Goal: Task Accomplishment & Management: Complete application form

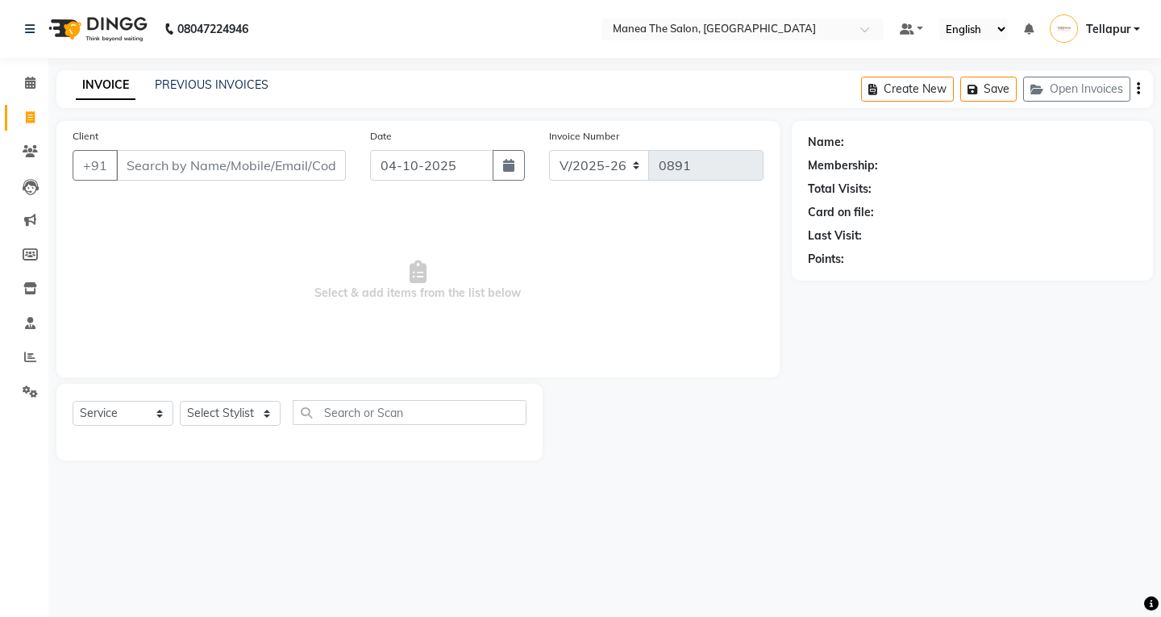
select select "6085"
select select "service"
click at [304, 173] on input "Client" at bounding box center [231, 165] width 230 height 31
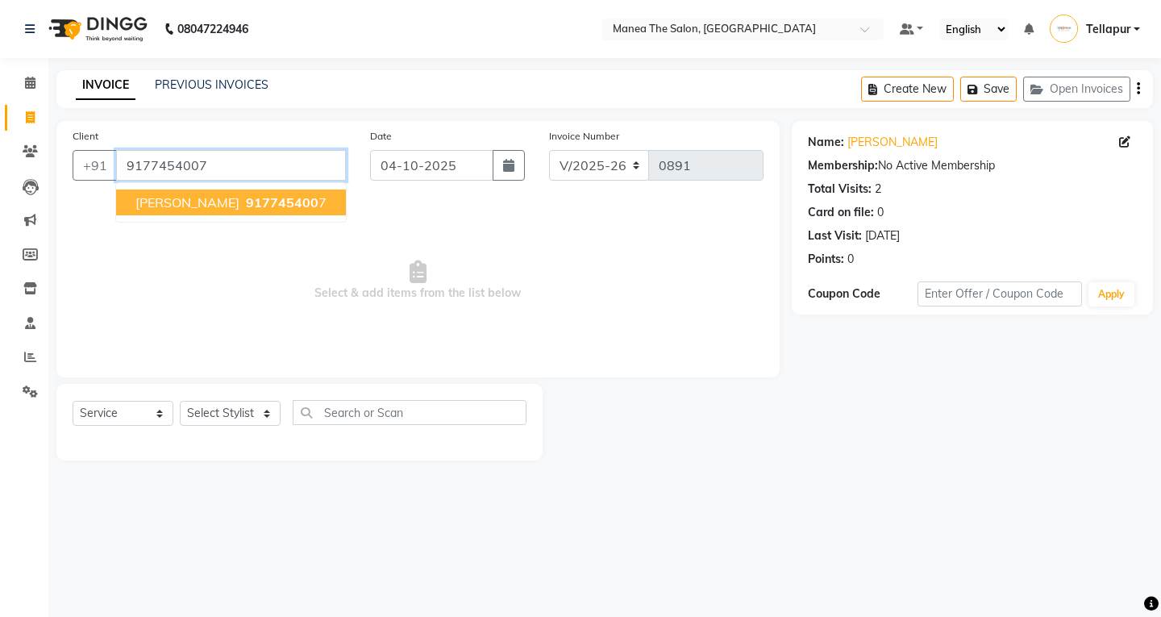
click at [279, 166] on input "9177454007" at bounding box center [231, 165] width 230 height 31
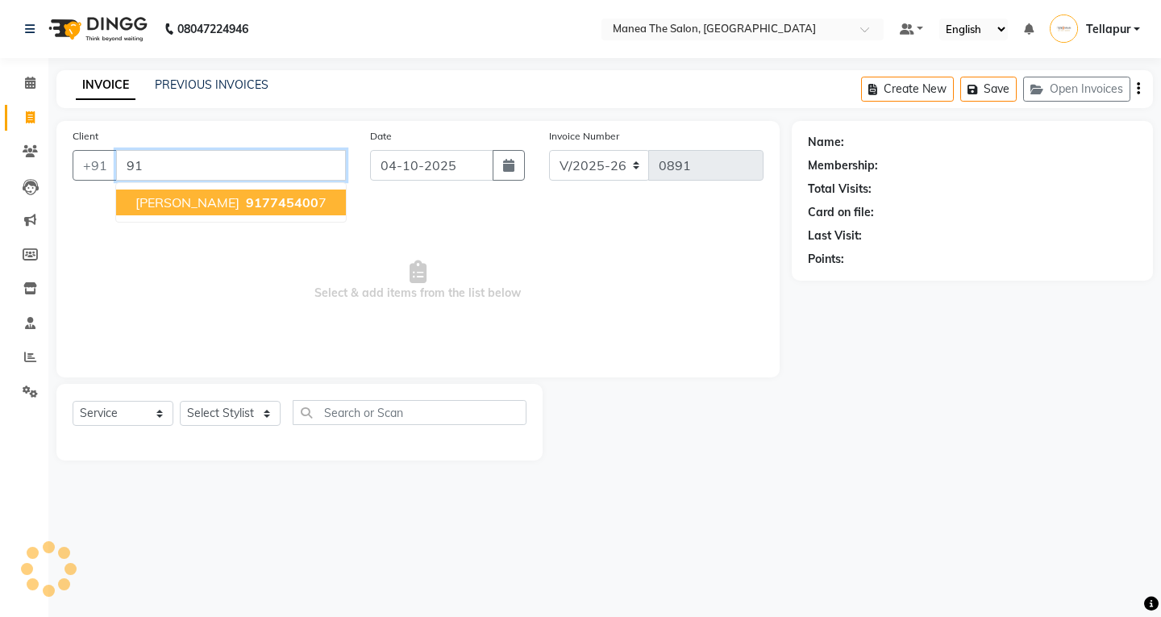
type input "9"
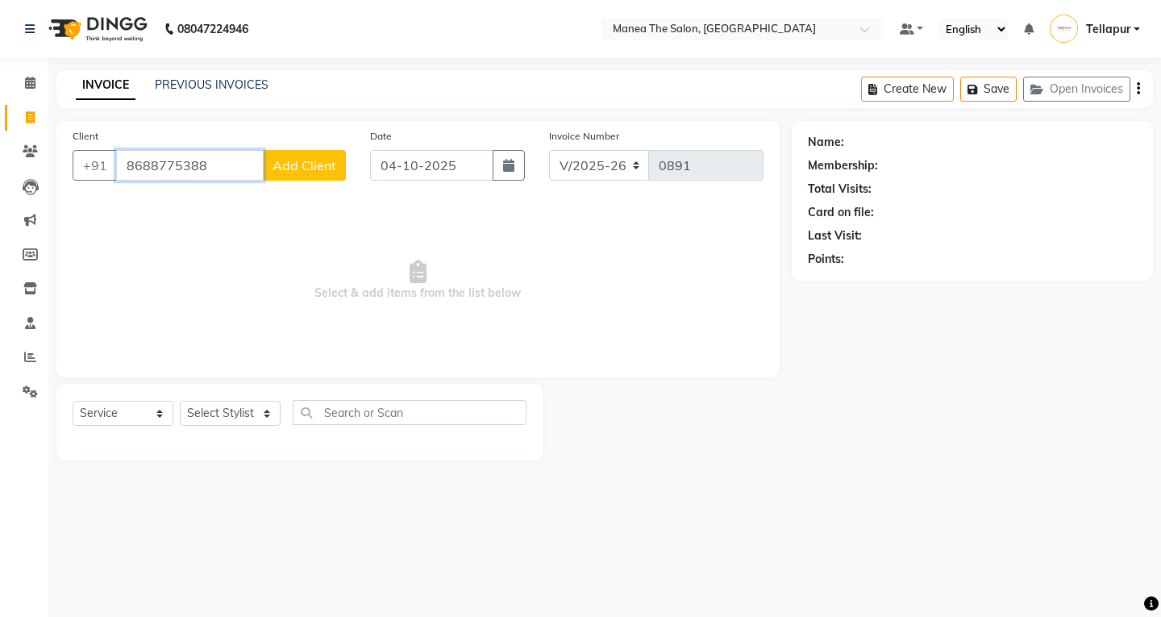
type input "8688775388"
click at [306, 169] on span "Add Client" at bounding box center [305, 165] width 64 height 16
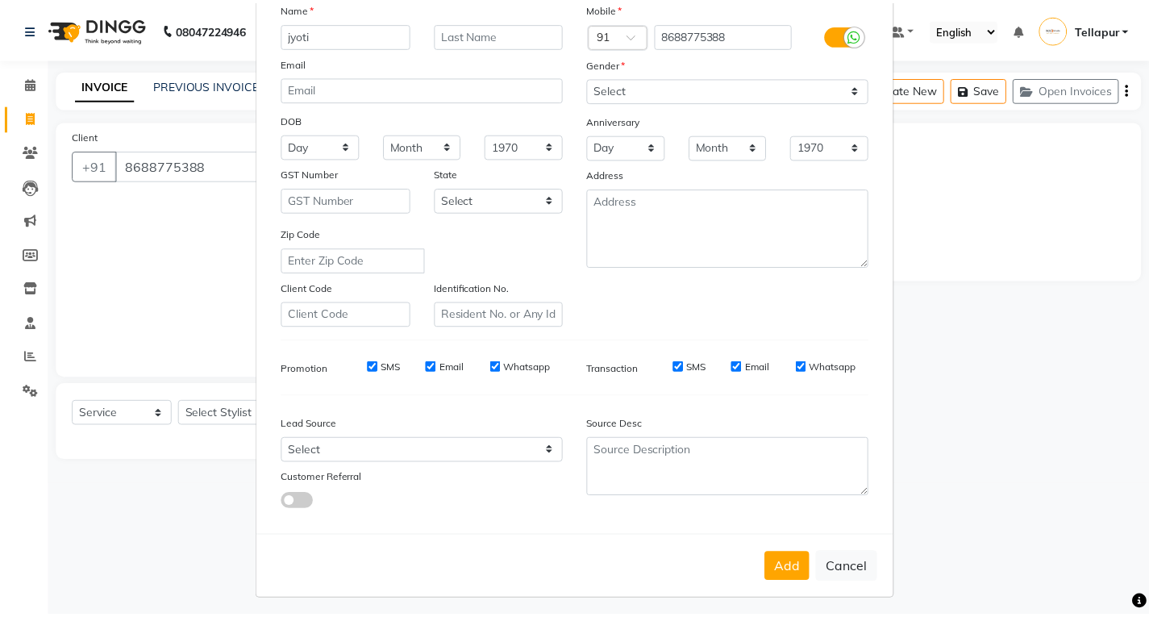
scroll to position [127, 0]
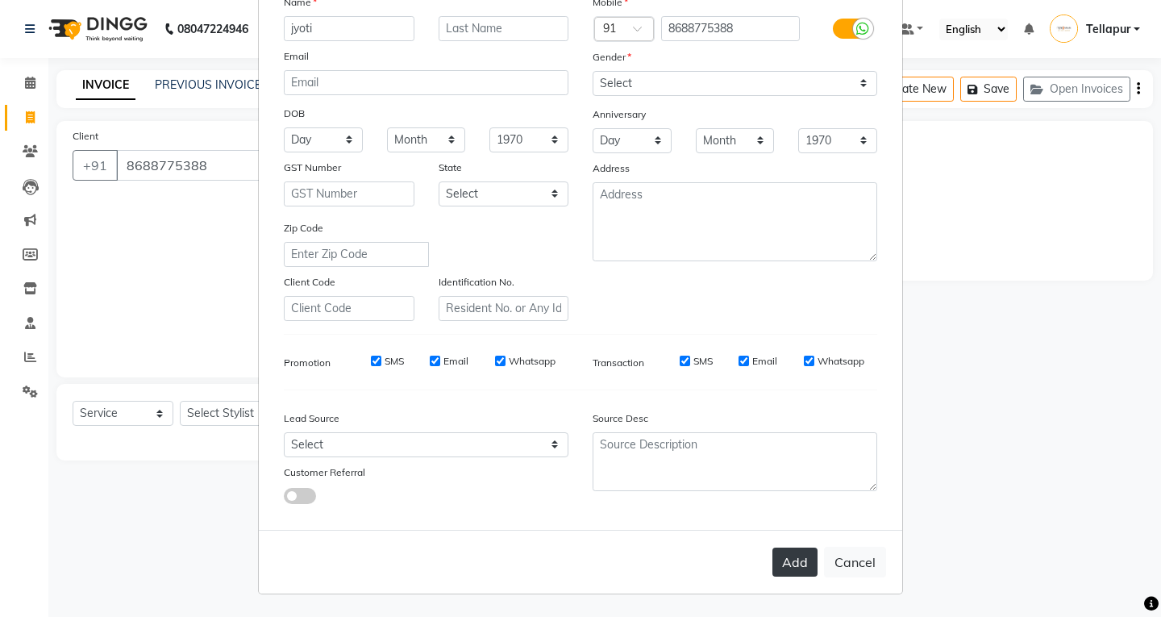
type input "jyoti"
click at [778, 550] on button "Add" at bounding box center [795, 562] width 45 height 29
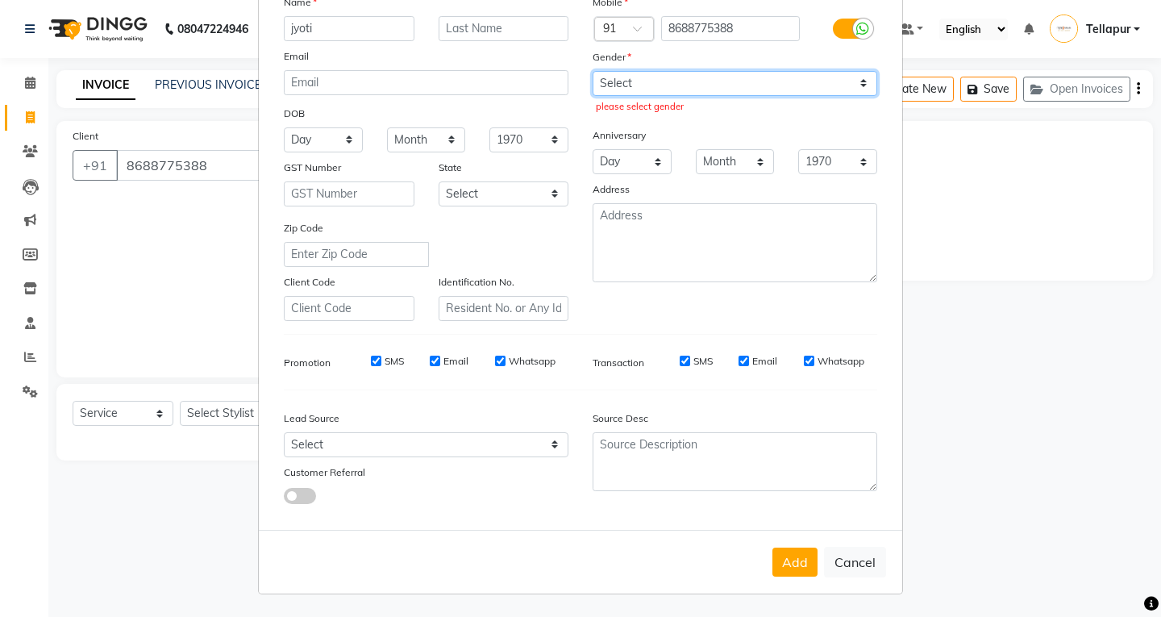
click at [681, 80] on select "Select [DEMOGRAPHIC_DATA] [DEMOGRAPHIC_DATA] Other Prefer Not To Say" at bounding box center [735, 83] width 285 height 25
select select "[DEMOGRAPHIC_DATA]"
click at [593, 71] on select "Select [DEMOGRAPHIC_DATA] [DEMOGRAPHIC_DATA] Other Prefer Not To Say" at bounding box center [735, 83] width 285 height 25
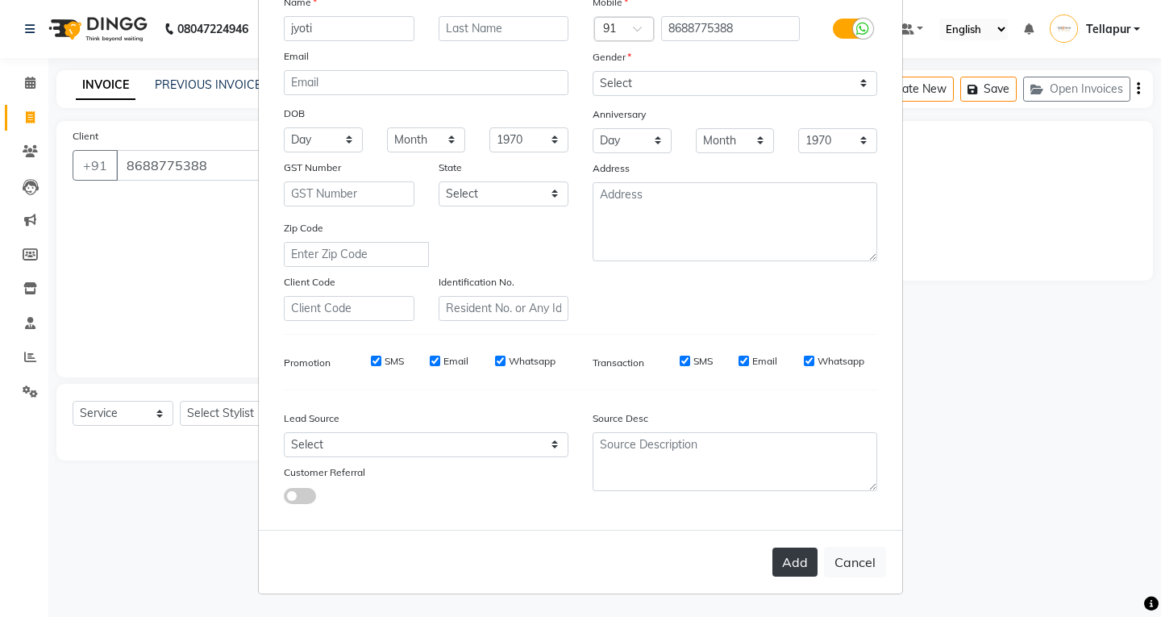
click at [799, 556] on button "Add" at bounding box center [795, 562] width 45 height 29
select select
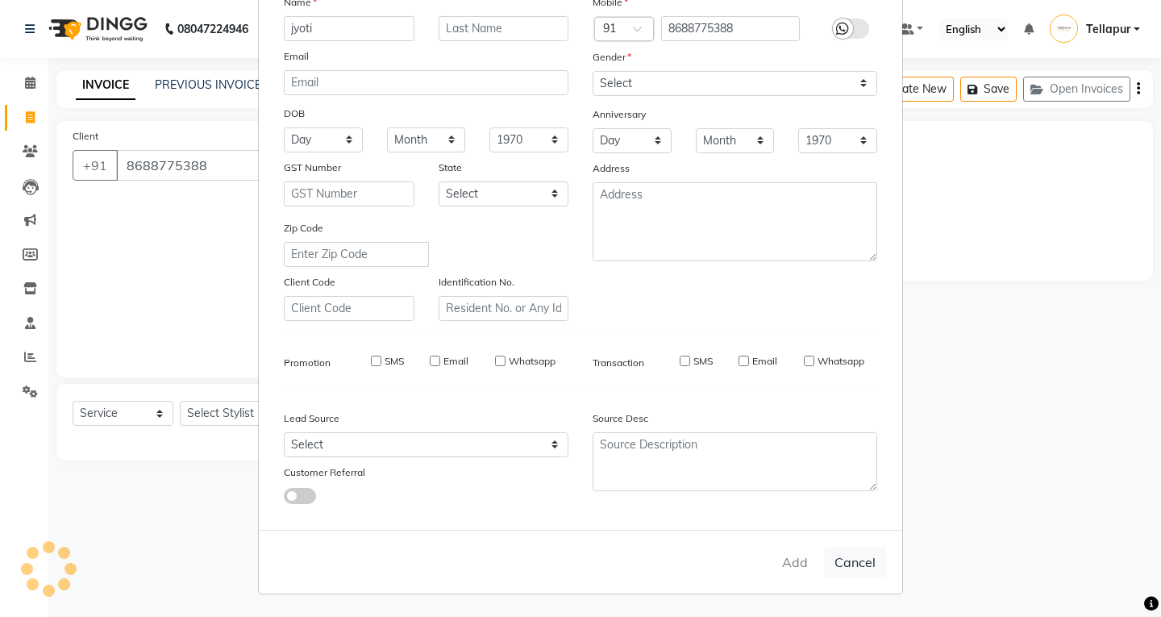
select select
checkbox input "false"
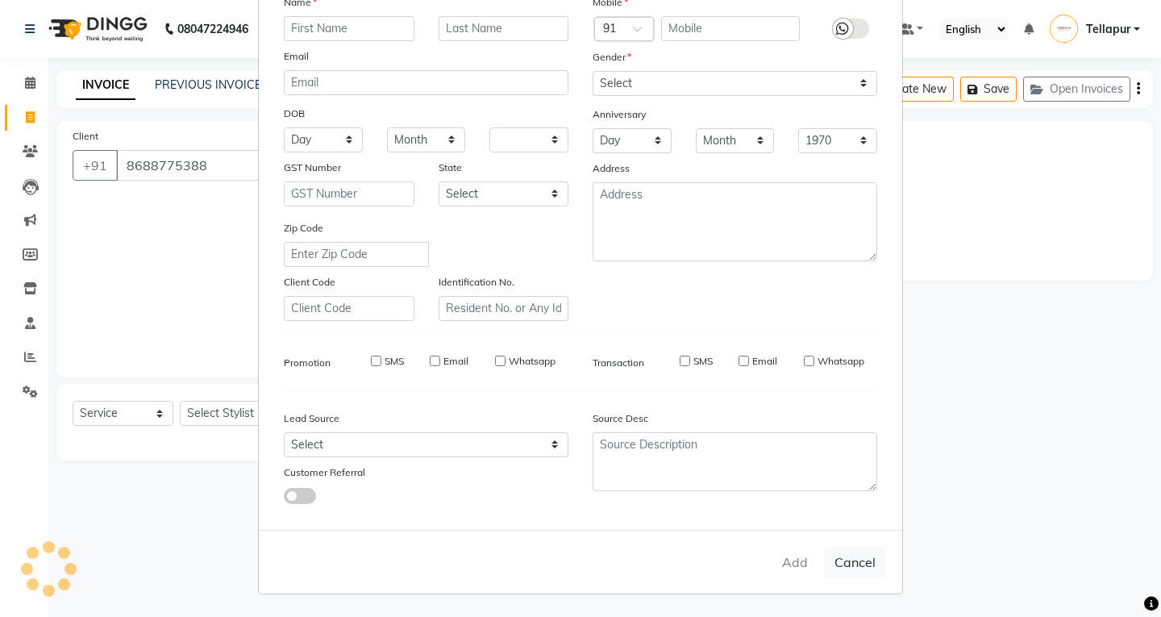
checkbox input "false"
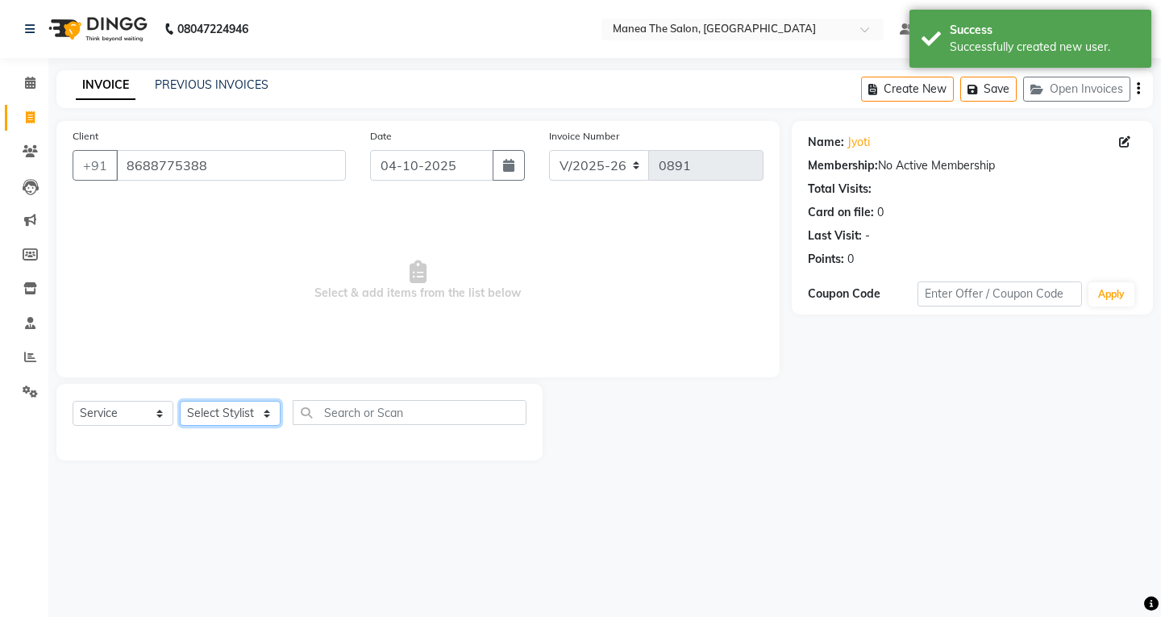
click at [232, 416] on select "Select Stylist [PERSON_NAME]" at bounding box center [230, 413] width 101 height 25
click at [180, 401] on select "Select Stylist [PERSON_NAME]" at bounding box center [230, 413] width 101 height 25
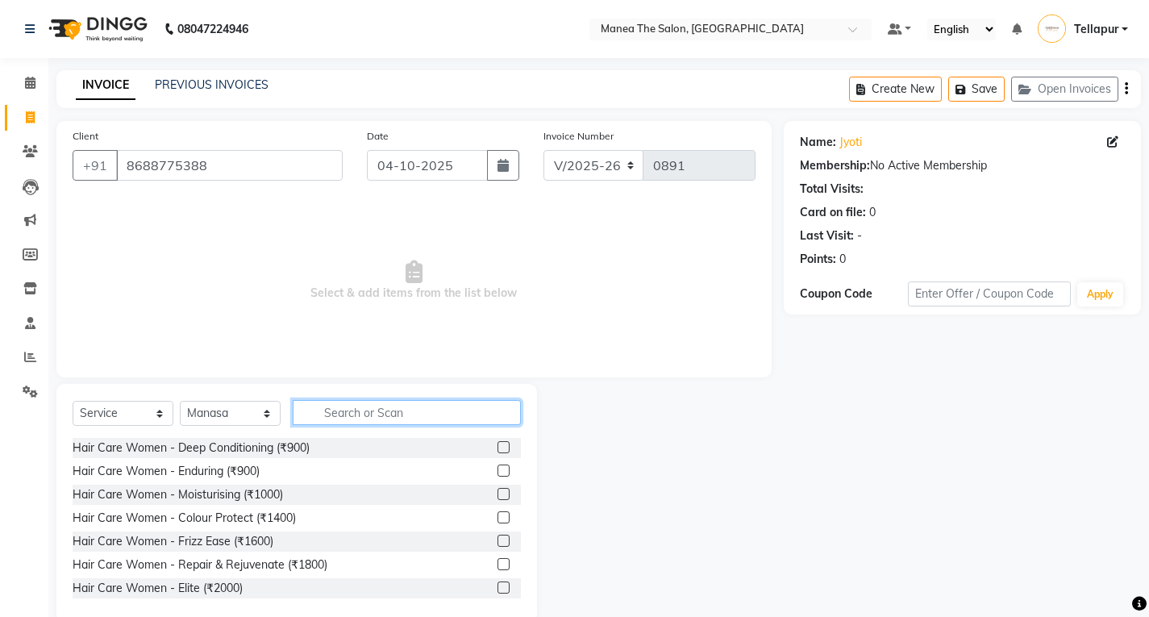
click at [360, 412] on input "text" at bounding box center [407, 412] width 228 height 25
click at [221, 406] on select "Select Stylist [PERSON_NAME]" at bounding box center [230, 413] width 101 height 25
select select "85429"
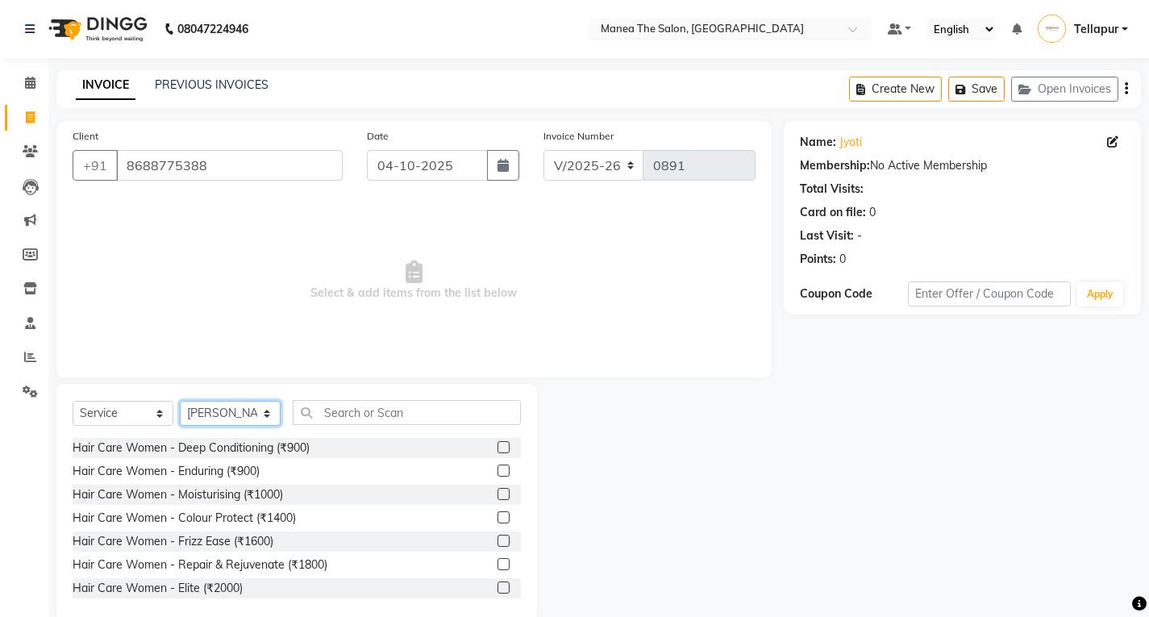
click at [180, 401] on select "Select Stylist [PERSON_NAME]" at bounding box center [230, 413] width 101 height 25
click at [244, 474] on div "Hair Care Women - Enduring (₹900)" at bounding box center [166, 471] width 187 height 17
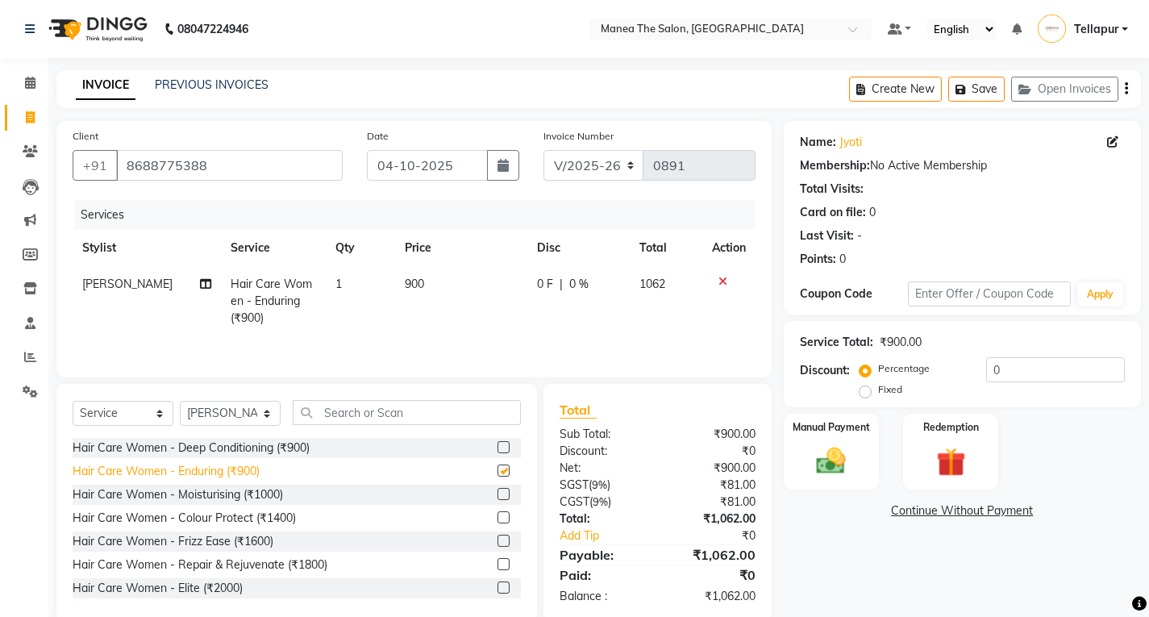
checkbox input "false"
click at [406, 285] on span "900" at bounding box center [414, 284] width 19 height 15
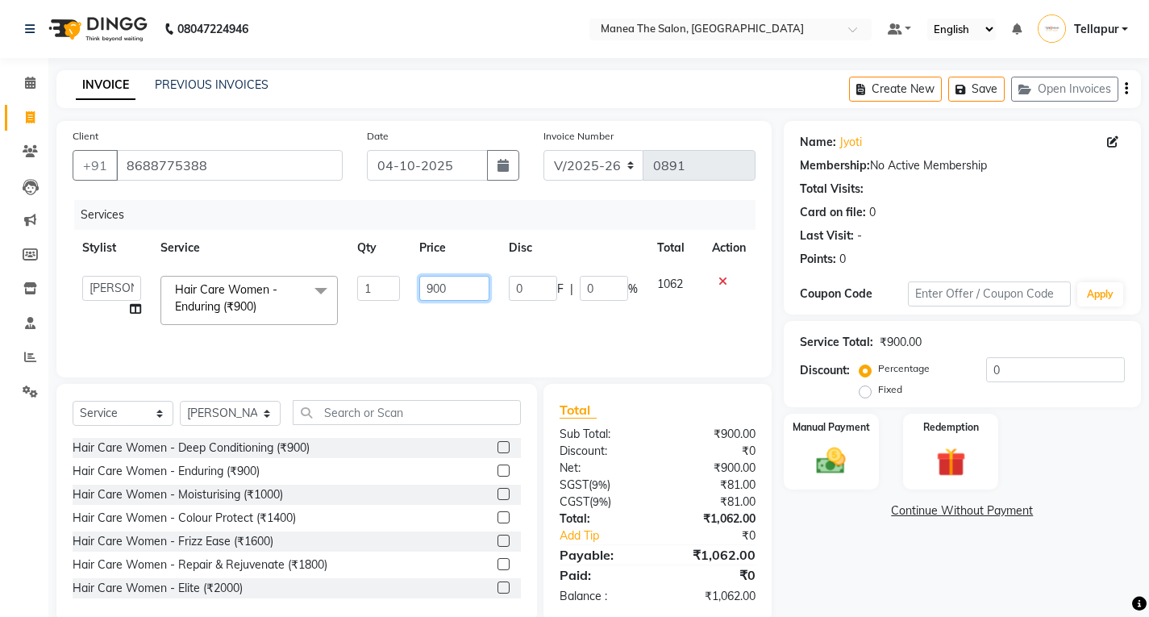
click at [435, 290] on input "900" at bounding box center [454, 288] width 70 height 25
click at [461, 291] on input "80000" at bounding box center [454, 288] width 70 height 25
type input "800"
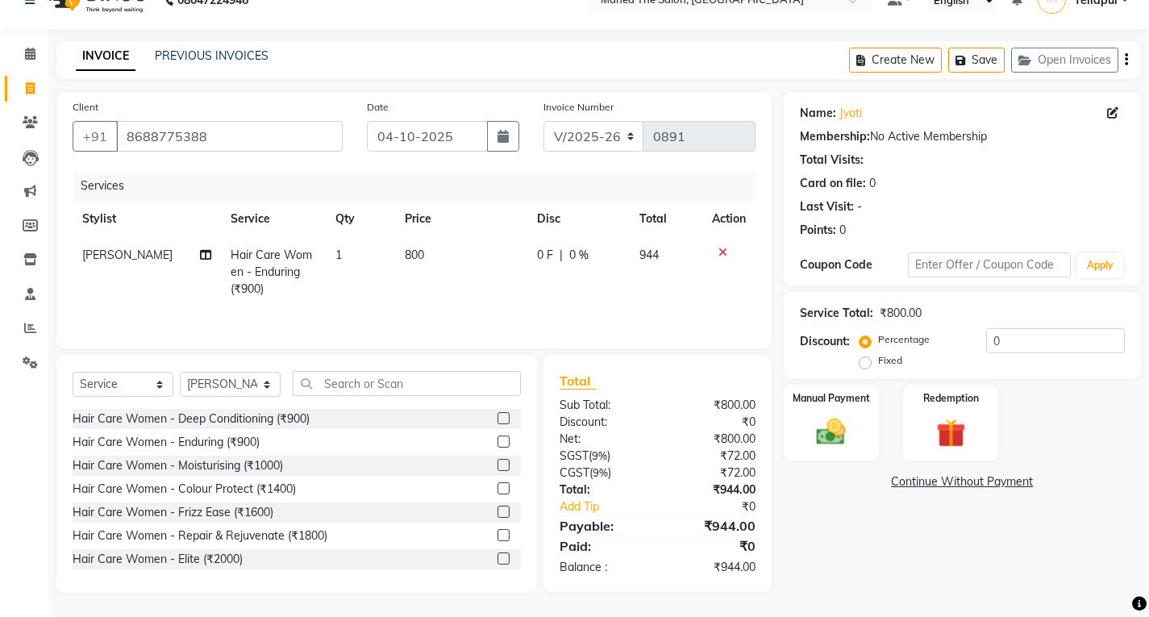
click at [676, 255] on td "944" at bounding box center [666, 272] width 72 height 70
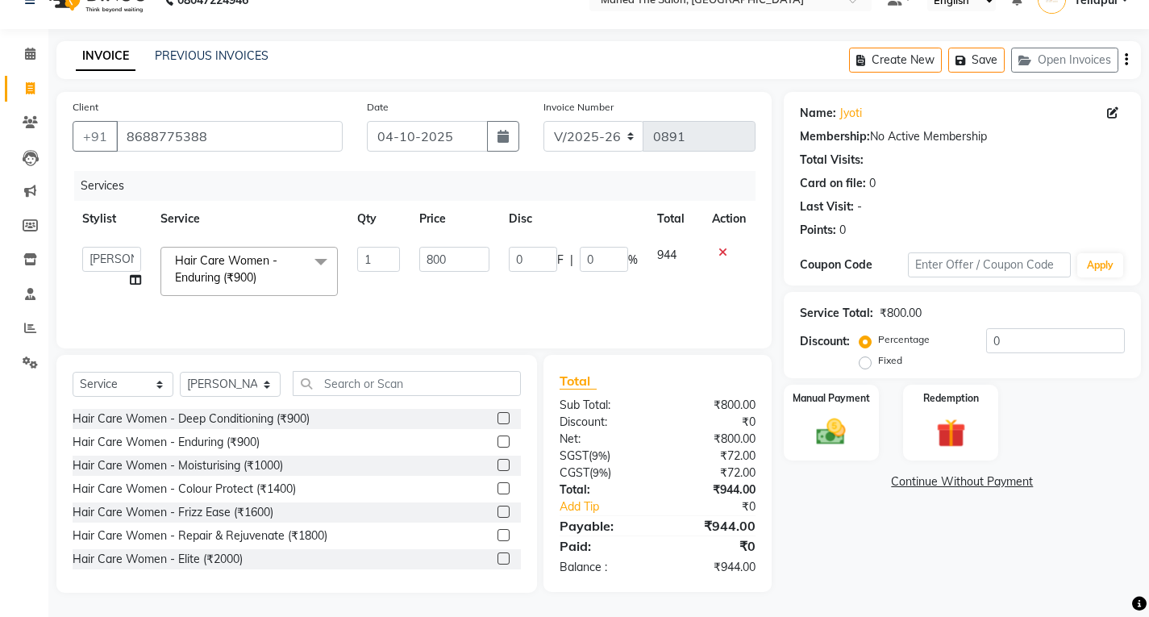
click at [676, 255] on span "944" at bounding box center [666, 255] width 19 height 15
click at [675, 255] on span "944" at bounding box center [666, 255] width 19 height 15
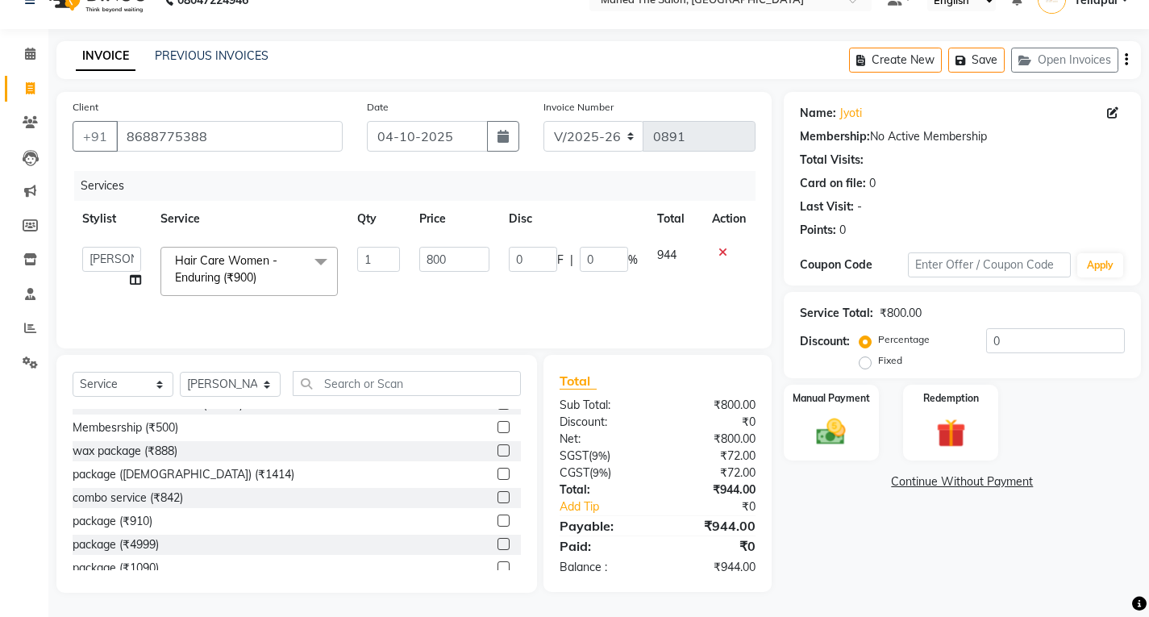
scroll to position [161, 0]
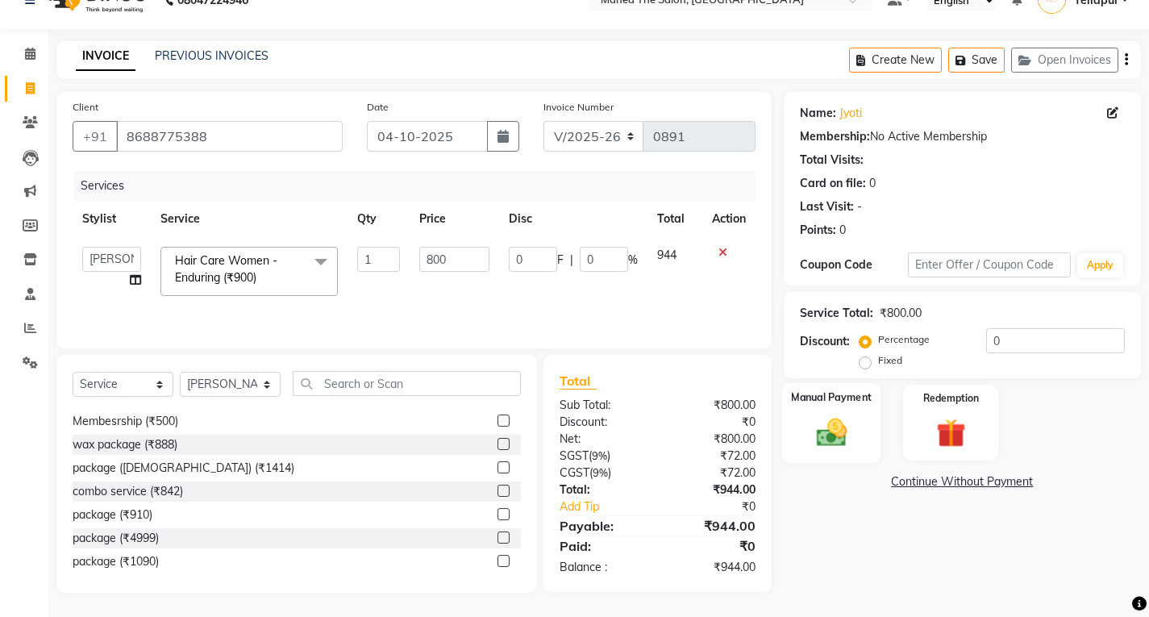
click at [839, 432] on img at bounding box center [830, 432] width 49 height 35
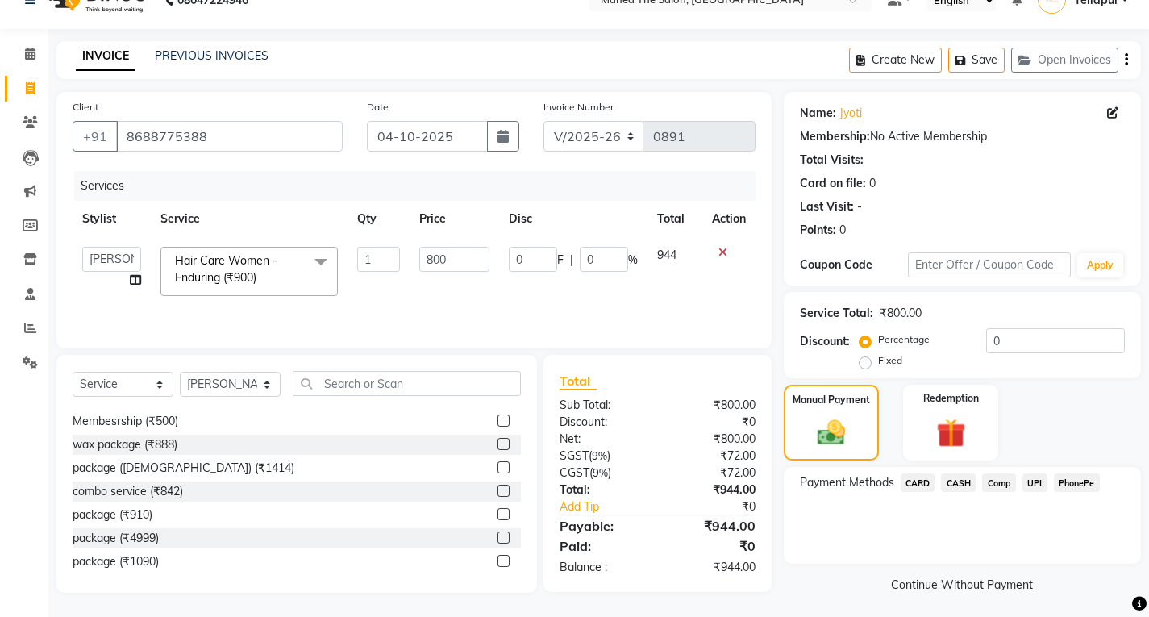
click at [1035, 481] on span "UPI" at bounding box center [1035, 482] width 25 height 19
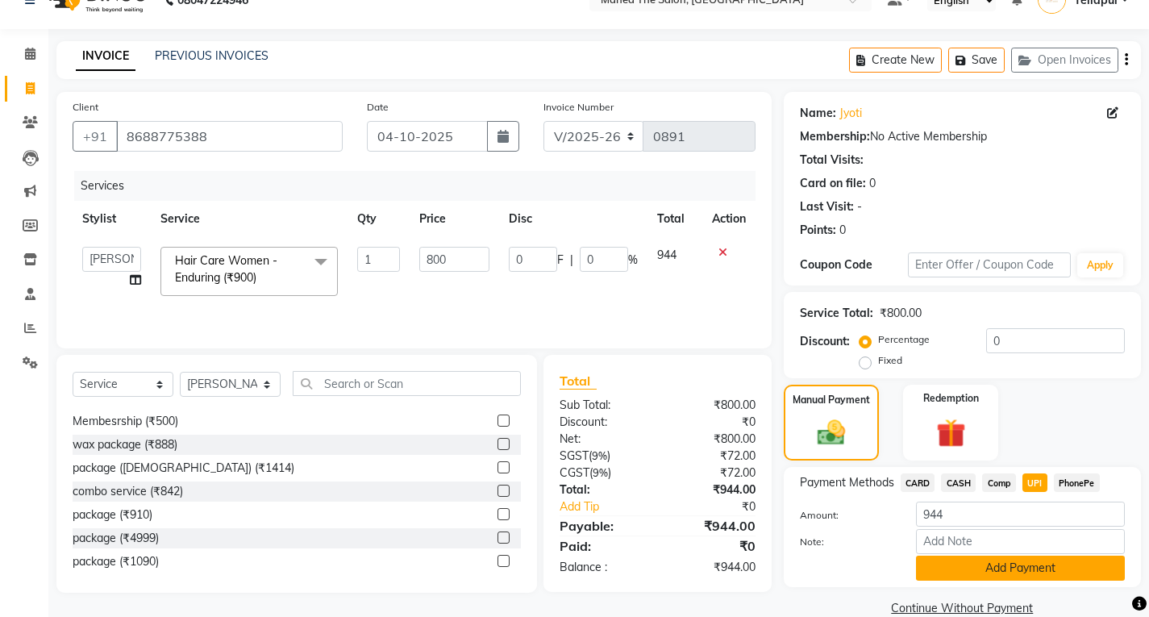
click at [999, 577] on button "Add Payment" at bounding box center [1020, 568] width 209 height 25
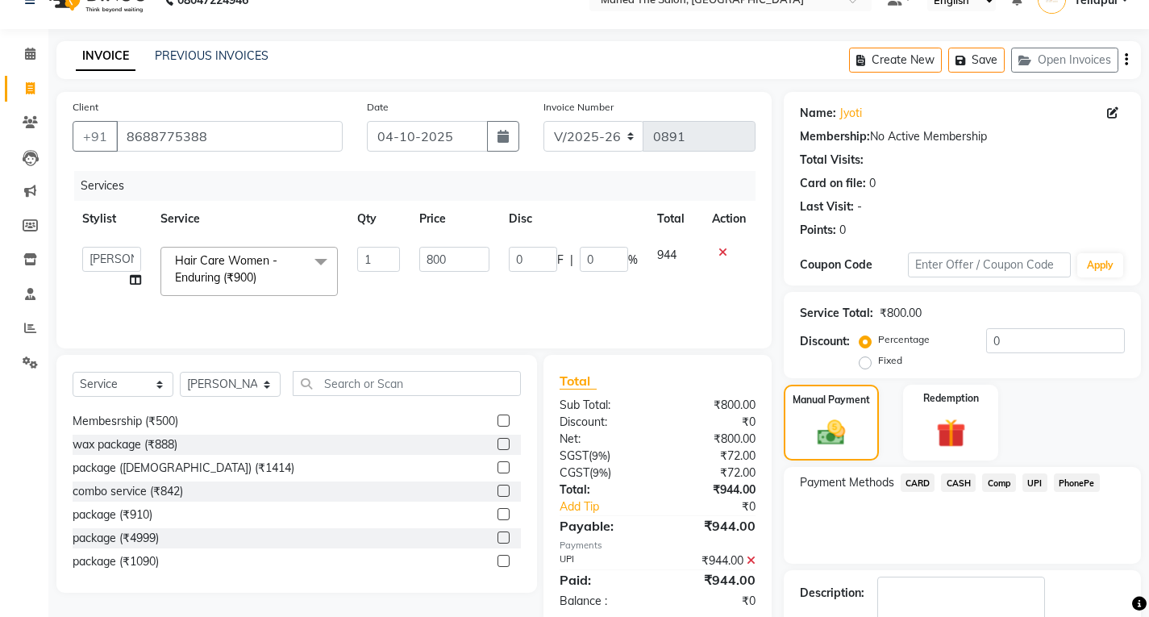
scroll to position [124, 0]
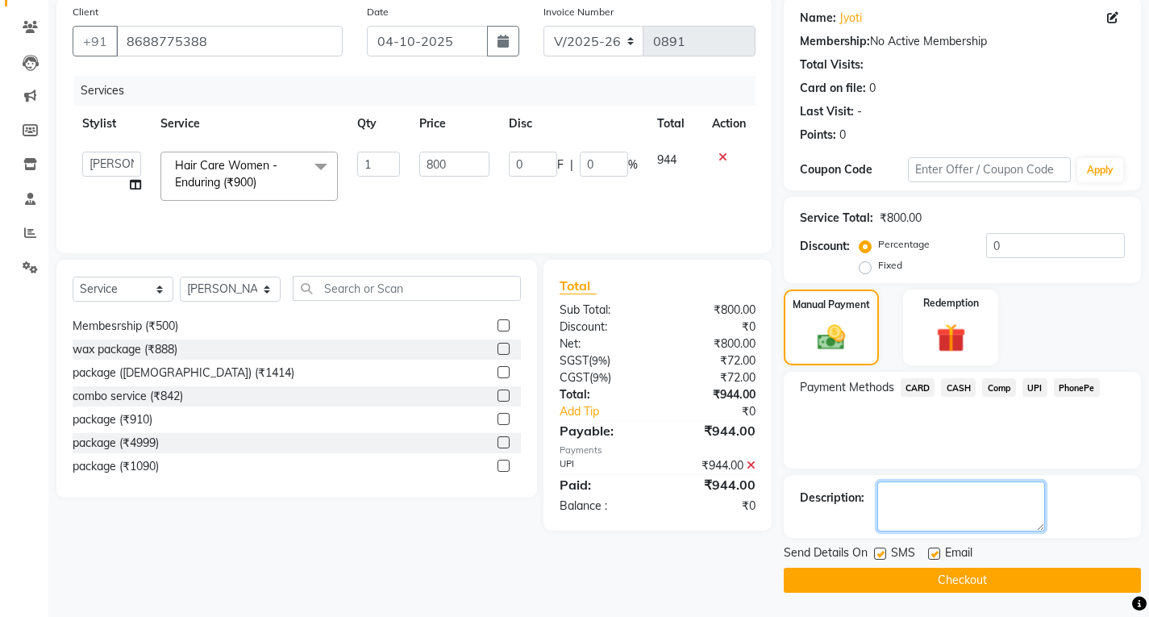
click at [916, 495] on textarea at bounding box center [961, 506] width 168 height 50
click at [893, 578] on button "Checkout" at bounding box center [962, 580] width 357 height 25
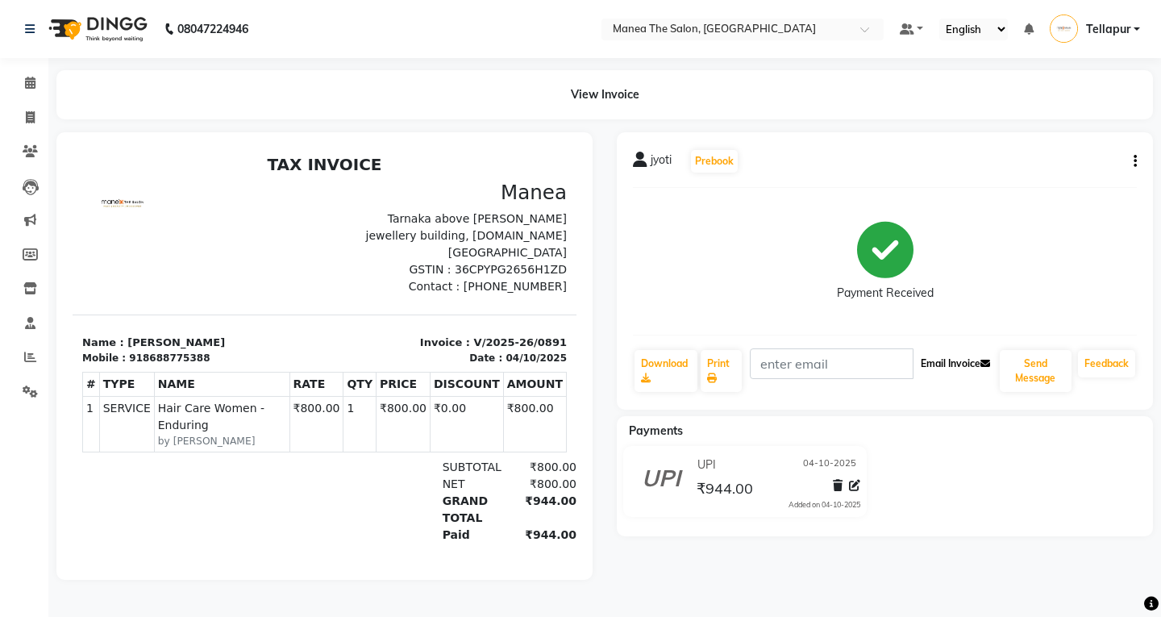
click at [961, 363] on button "Email Invoice" at bounding box center [955, 363] width 82 height 27
click at [1058, 369] on button "Send Message" at bounding box center [1036, 371] width 72 height 42
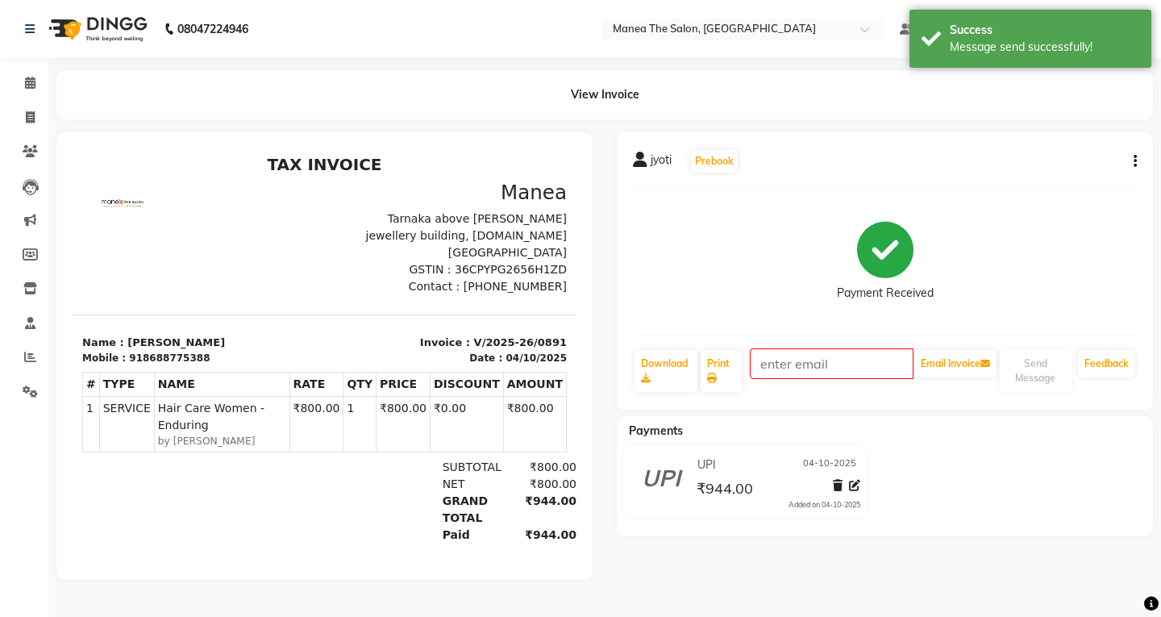
click at [1160, 239] on div "jyoti Prebook Payment Received Download Print Email Invoice Send Message Feedba…" at bounding box center [885, 356] width 560 height 448
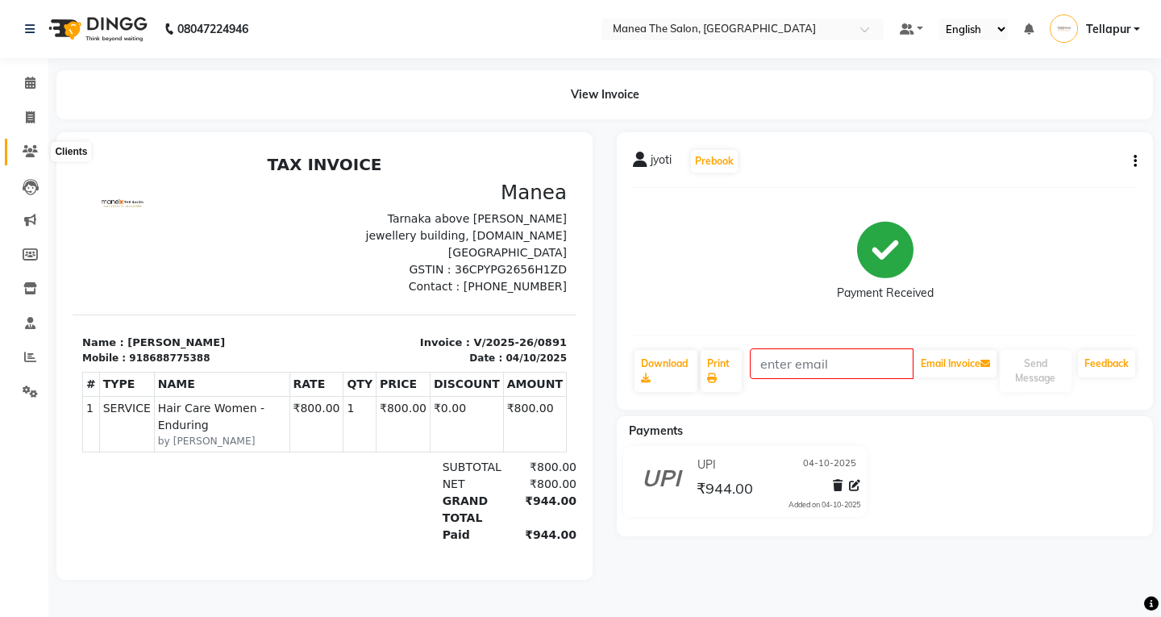
click at [27, 144] on span at bounding box center [30, 152] width 28 height 19
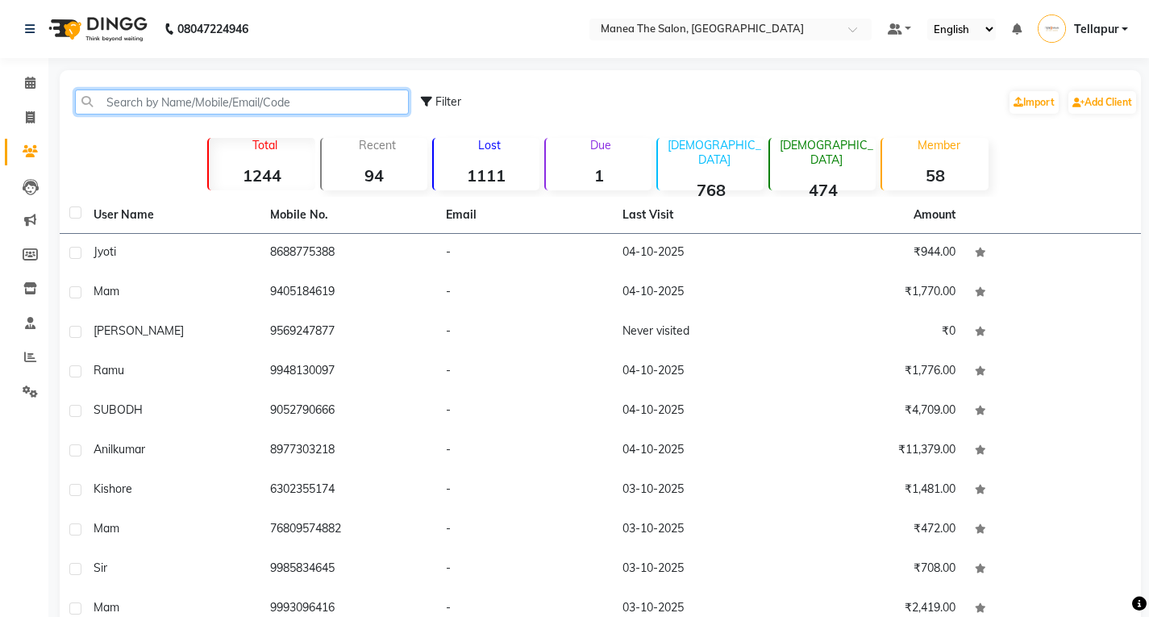
click at [244, 101] on input "text" at bounding box center [242, 102] width 334 height 25
drag, startPoint x: 244, startPoint y: 101, endPoint x: 62, endPoint y: 98, distance: 181.5
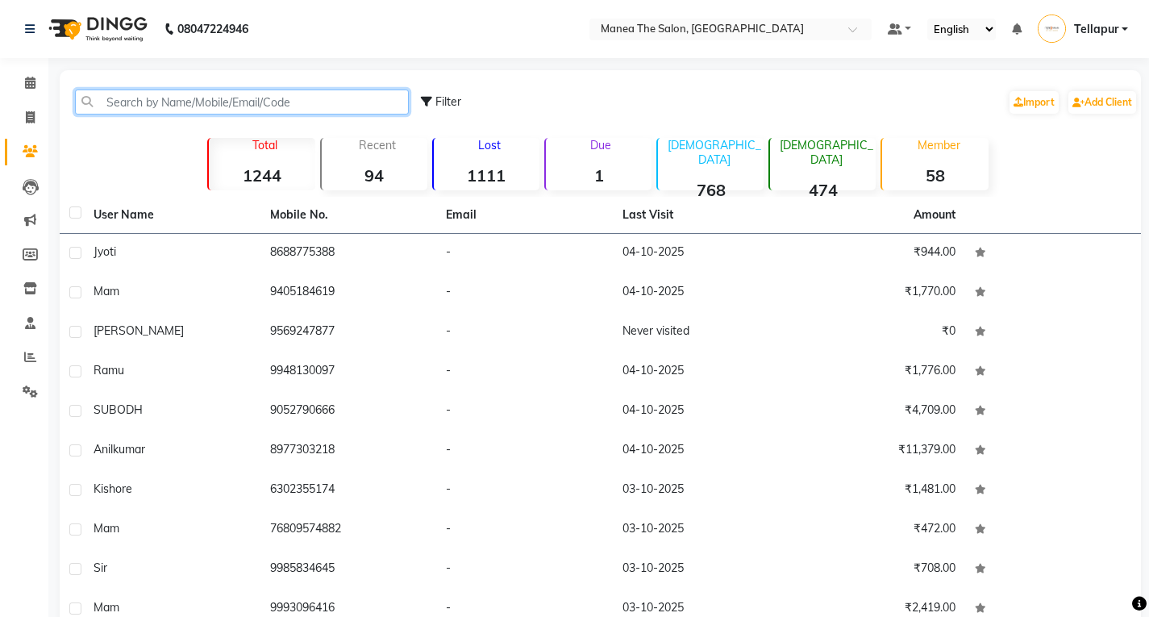
click at [244, 101] on input "text" at bounding box center [242, 102] width 334 height 25
click at [28, 119] on icon at bounding box center [30, 117] width 9 height 12
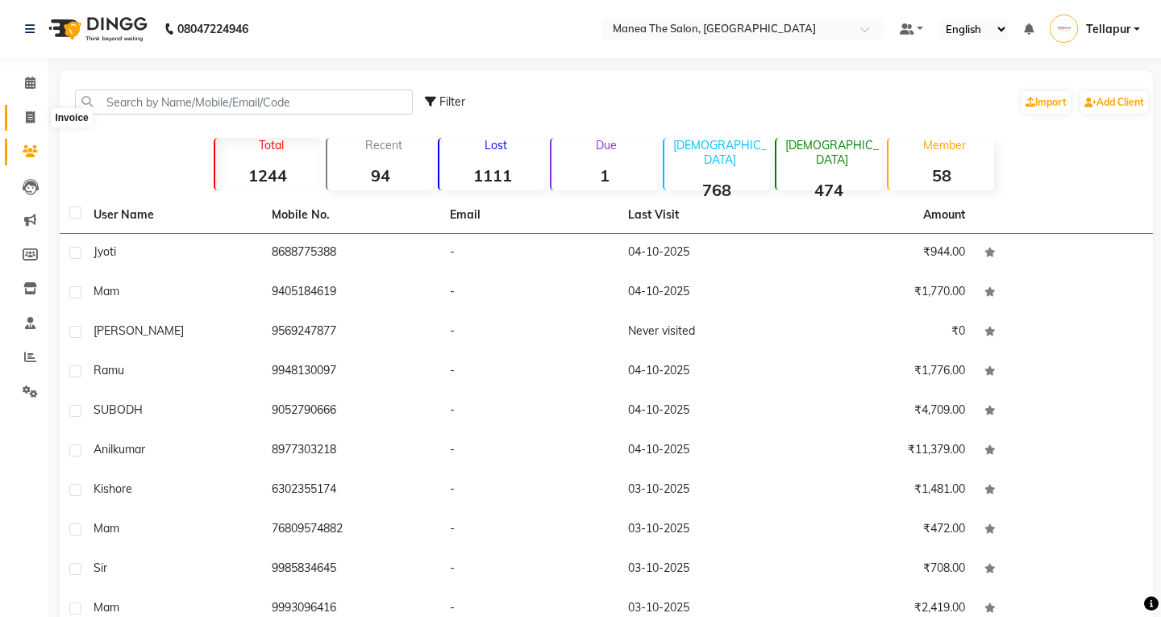
select select "6085"
select select "service"
